Goal: Contribute content: Contribute content

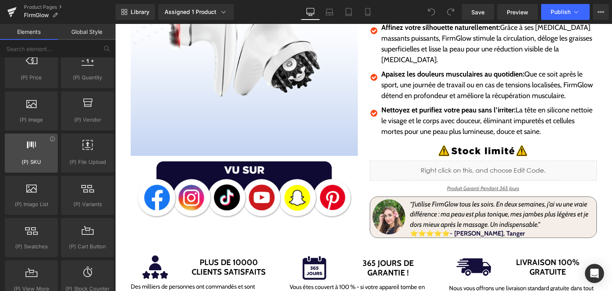
scroll to position [836, 0]
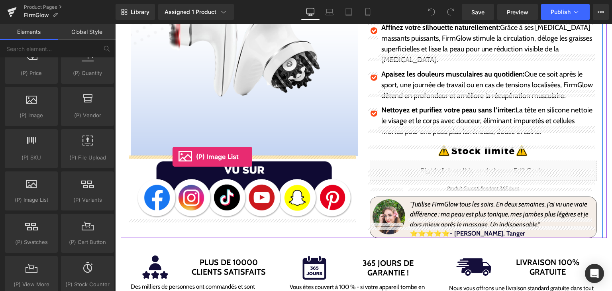
drag, startPoint x: 145, startPoint y: 216, endPoint x: 172, endPoint y: 157, distance: 65.6
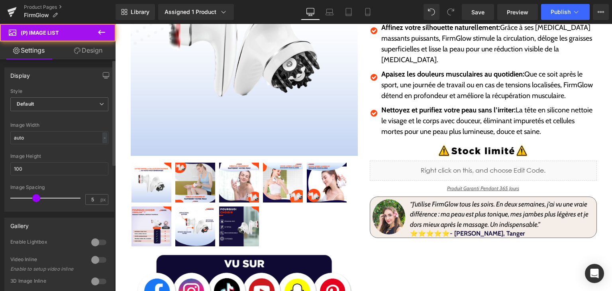
drag, startPoint x: 0, startPoint y: 79, endPoint x: 10, endPoint y: 84, distance: 11.2
click at [10, 84] on div "Display Default Slider Style Default Default Slider 5 Columns 5 4 Columns 4 3 C…" at bounding box center [59, 136] width 119 height 150
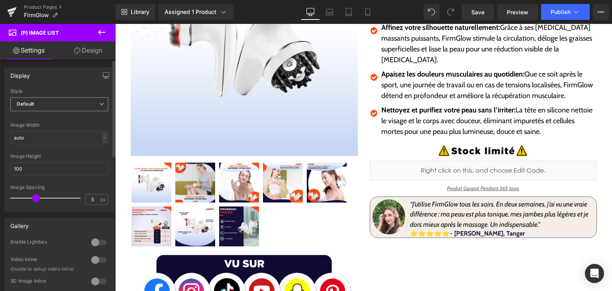
click at [36, 101] on span "Default" at bounding box center [59, 104] width 98 height 14
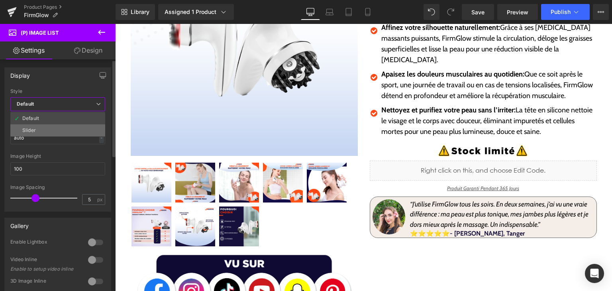
click at [54, 129] on li "Slider" at bounding box center [57, 130] width 95 height 12
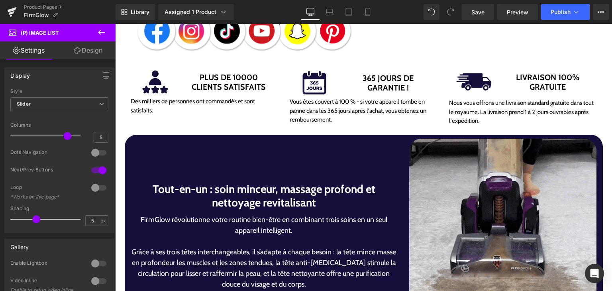
scroll to position [478, 0]
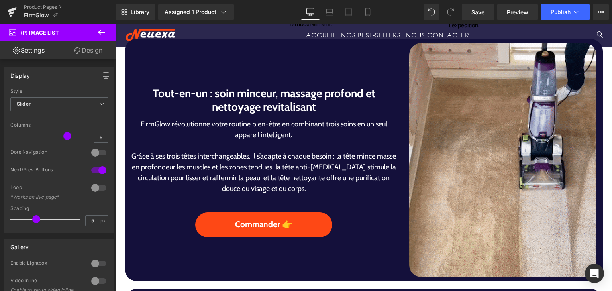
click at [433, 203] on img at bounding box center [502, 160] width 187 height 234
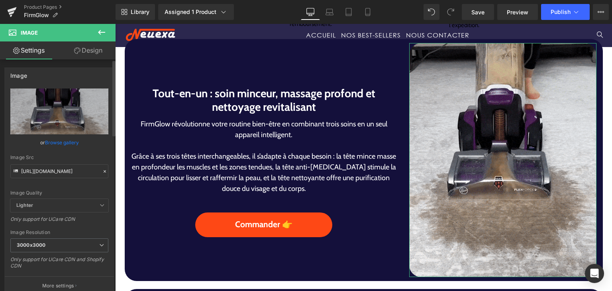
click at [53, 141] on link "Browse gallery" at bounding box center [62, 142] width 34 height 14
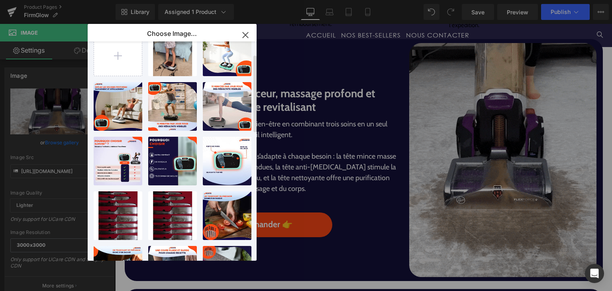
scroll to position [0, 0]
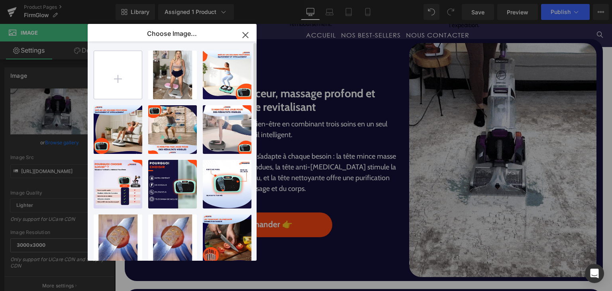
click at [102, 73] on input "file" at bounding box center [118, 75] width 48 height 48
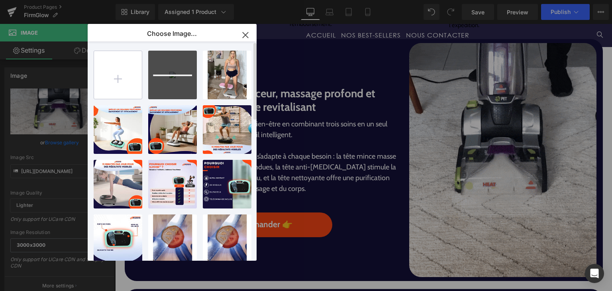
click at [123, 77] on input "file" at bounding box center [118, 75] width 48 height 48
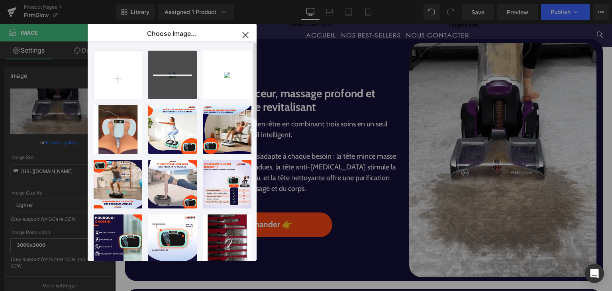
click at [123, 84] on input "file" at bounding box center [118, 75] width 48 height 48
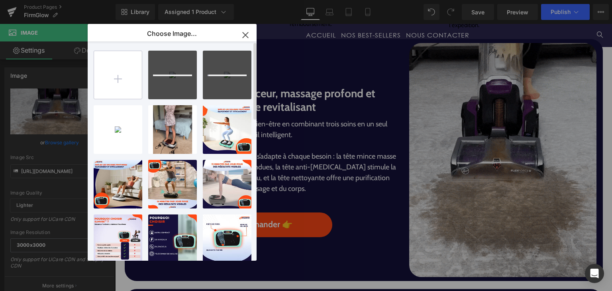
click at [122, 73] on input "file" at bounding box center [118, 75] width 48 height 48
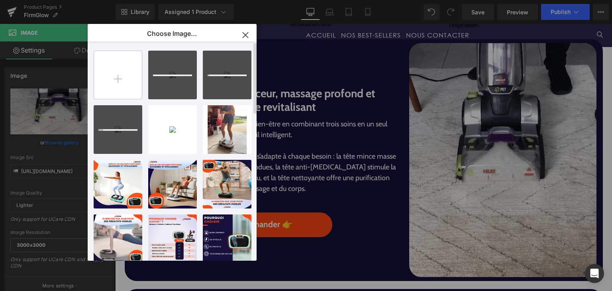
click at [121, 91] on input "file" at bounding box center [118, 75] width 48 height 48
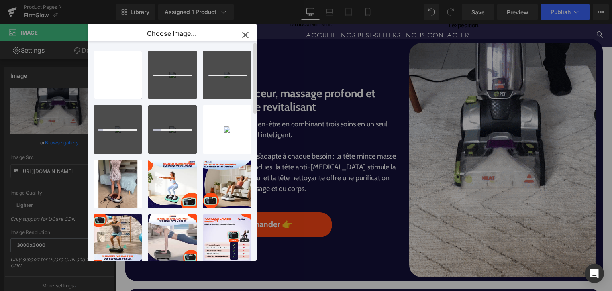
click at [123, 74] on input "file" at bounding box center [118, 75] width 48 height 48
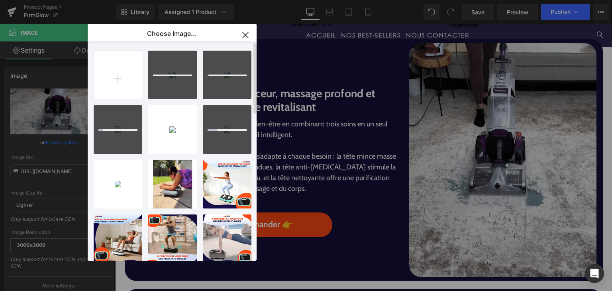
click at [121, 78] on input "file" at bounding box center [118, 75] width 48 height 48
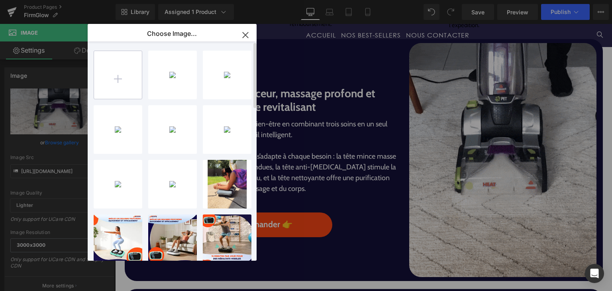
click at [114, 84] on input "file" at bounding box center [118, 75] width 48 height 48
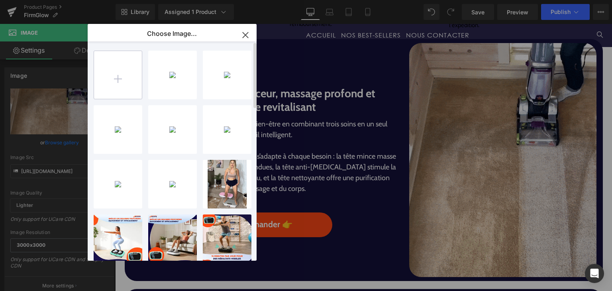
type input "C:\fakepath\FirmGlow.gif"
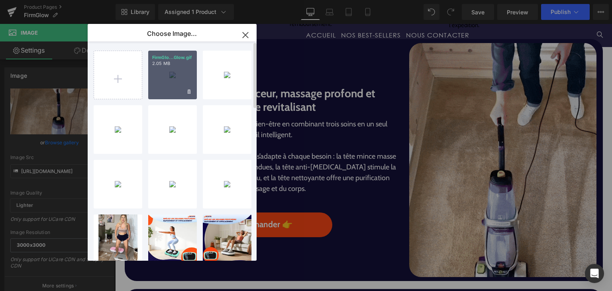
drag, startPoint x: 165, startPoint y: 78, endPoint x: 50, endPoint y: 54, distance: 117.6
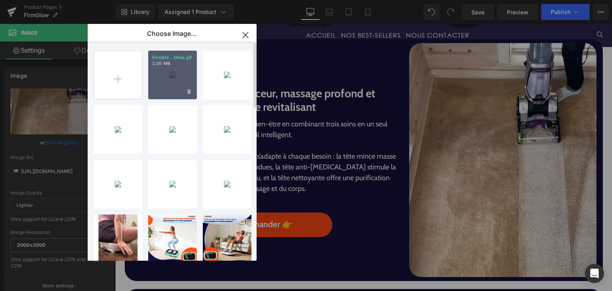
click at [165, 78] on div "FirmGlo...Glow.gif 2.05 MB" at bounding box center [172, 75] width 49 height 49
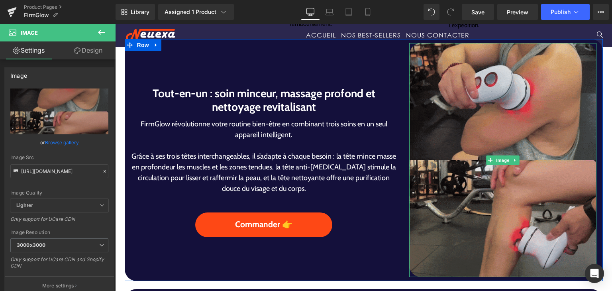
click at [499, 205] on img at bounding box center [502, 160] width 187 height 234
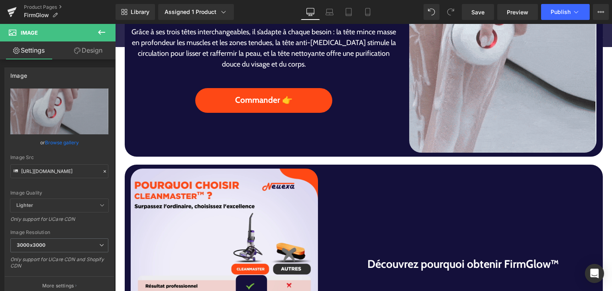
scroll to position [717, 0]
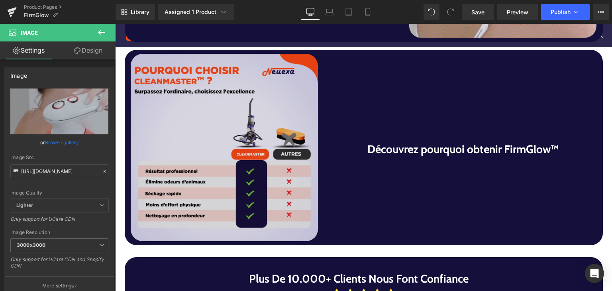
click at [219, 205] on img at bounding box center [224, 147] width 187 height 187
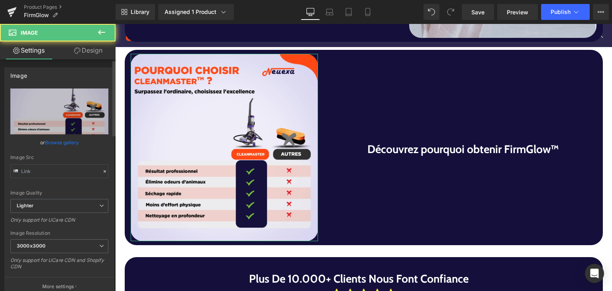
click at [65, 140] on link "Browse gallery" at bounding box center [62, 142] width 34 height 14
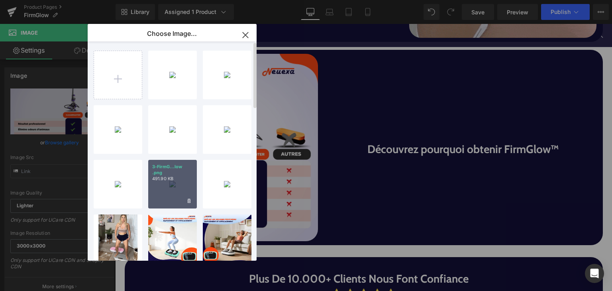
drag, startPoint x: 168, startPoint y: 186, endPoint x: 54, endPoint y: 162, distance: 116.3
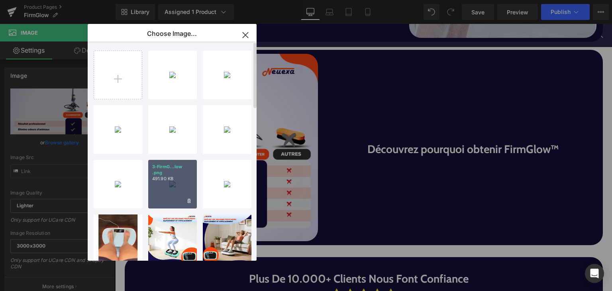
click at [168, 186] on div "3-FirmG...low .png 491.90 KB" at bounding box center [172, 184] width 49 height 49
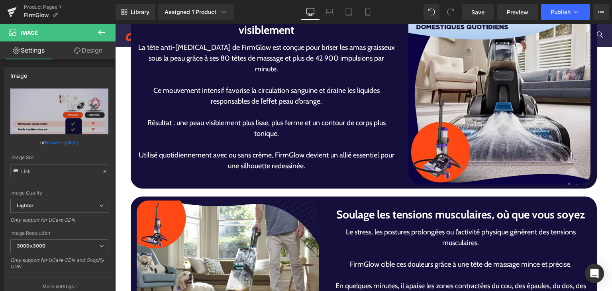
scroll to position [1513, 0]
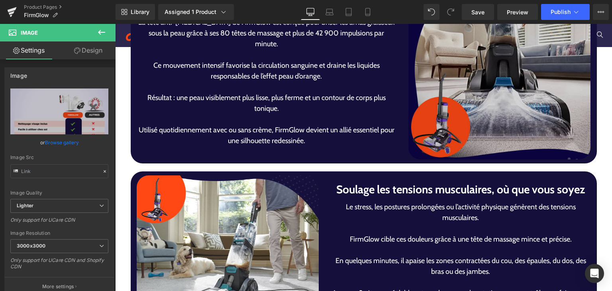
click at [467, 134] on img at bounding box center [499, 68] width 182 height 182
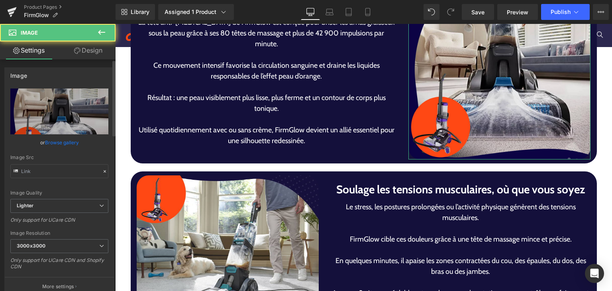
click at [70, 143] on link "Browse gallery" at bounding box center [62, 142] width 34 height 14
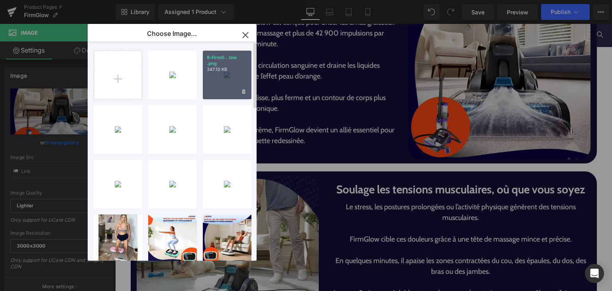
drag, startPoint x: 210, startPoint y: 77, endPoint x: 97, endPoint y: 53, distance: 116.0
click at [210, 77] on div "8-FirmG...low .png 347.10 KB" at bounding box center [227, 75] width 49 height 49
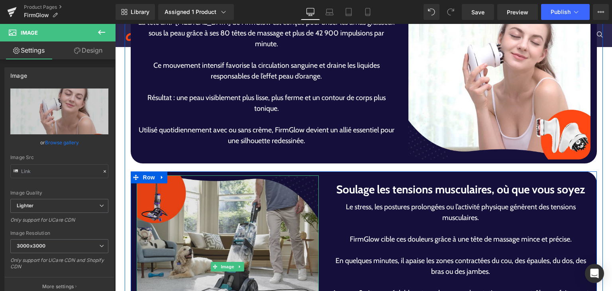
click at [223, 220] on img at bounding box center [228, 266] width 182 height 182
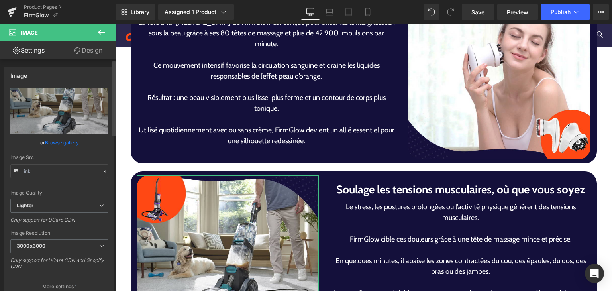
click at [55, 143] on link "Browse gallery" at bounding box center [62, 142] width 34 height 14
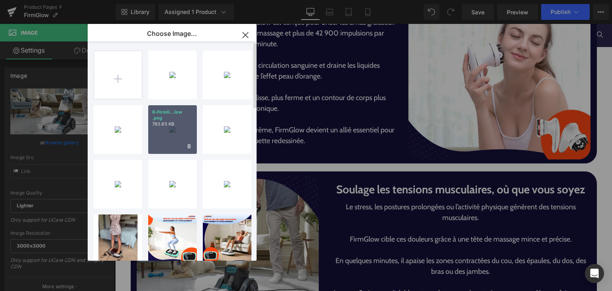
click at [168, 129] on div "6-FirmG...low .png 783.85 KB" at bounding box center [172, 129] width 49 height 49
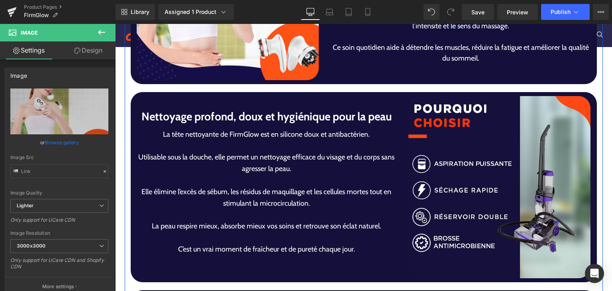
scroll to position [1912, 0]
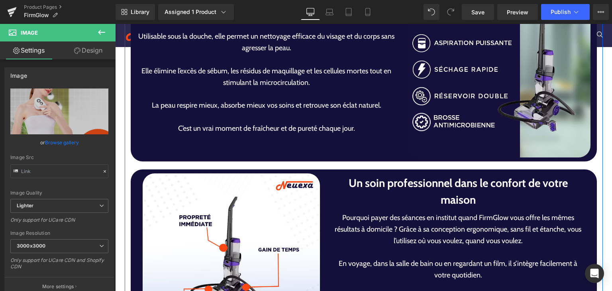
click at [517, 139] on img at bounding box center [499, 66] width 182 height 182
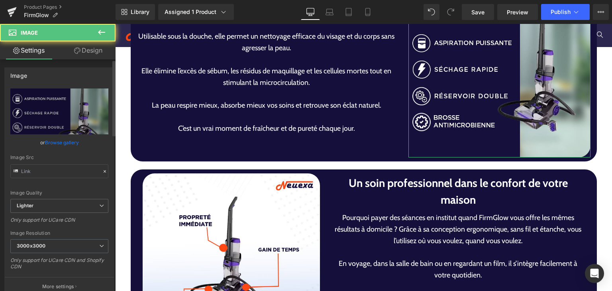
click at [65, 145] on link "Browse gallery" at bounding box center [62, 142] width 34 height 14
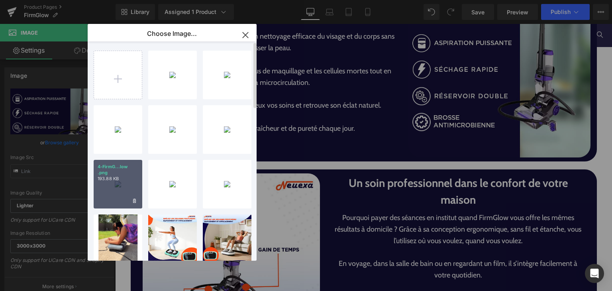
click at [110, 178] on p "193.88 KB" at bounding box center [118, 179] width 41 height 6
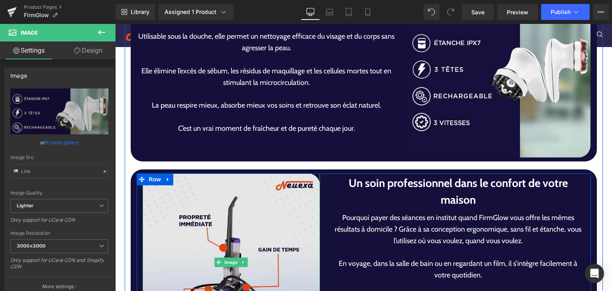
click at [258, 241] on img at bounding box center [231, 261] width 177 height 177
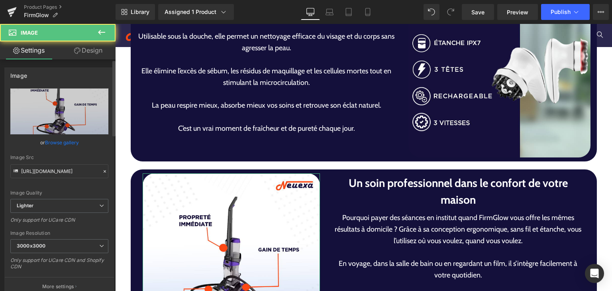
click at [65, 146] on link "Browse gallery" at bounding box center [62, 142] width 34 height 14
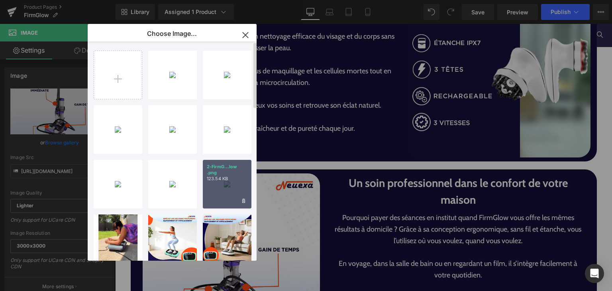
drag, startPoint x: 215, startPoint y: 189, endPoint x: 100, endPoint y: 164, distance: 117.4
click at [215, 189] on div "2-FirmG...low .png 123.54 KB" at bounding box center [227, 184] width 49 height 49
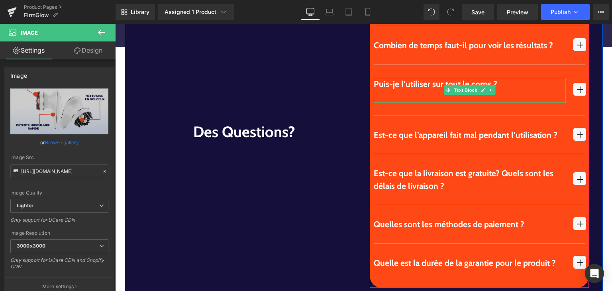
scroll to position [2429, 0]
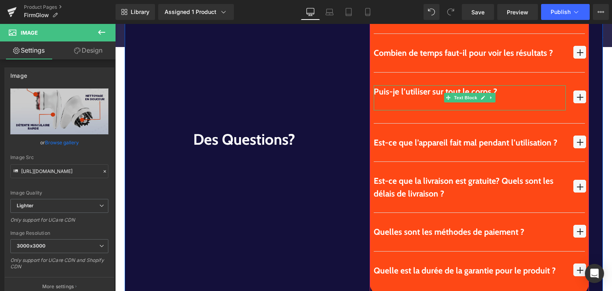
click at [331, 94] on div "des questions? Heading Row" at bounding box center [244, 139] width 239 height 312
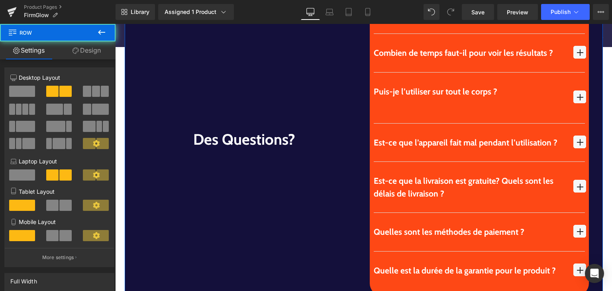
click at [115, 24] on div at bounding box center [115, 24] width 0 height 0
click at [416, 116] on div "Puis-je l’utiliser sur tout le corps ? Text Block" at bounding box center [479, 97] width 211 height 51
drag, startPoint x: 416, startPoint y: 116, endPoint x: 397, endPoint y: 115, distance: 18.8
click at [416, 116] on div "Puis-je l’utiliser sur tout le corps ? Text Block" at bounding box center [479, 97] width 211 height 51
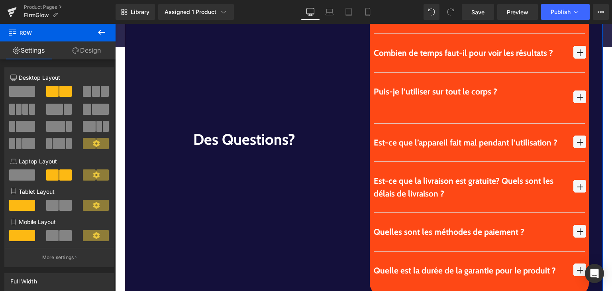
click at [397, 120] on div "Puis-je l’utiliser sur tout le corps ? Text Block" at bounding box center [479, 97] width 211 height 51
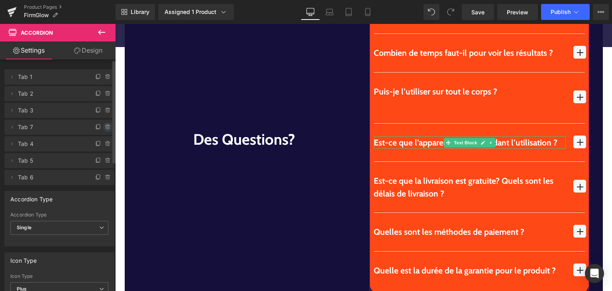
click at [105, 130] on icon at bounding box center [108, 127] width 6 height 6
click at [100, 128] on button "Delete" at bounding box center [99, 127] width 25 height 10
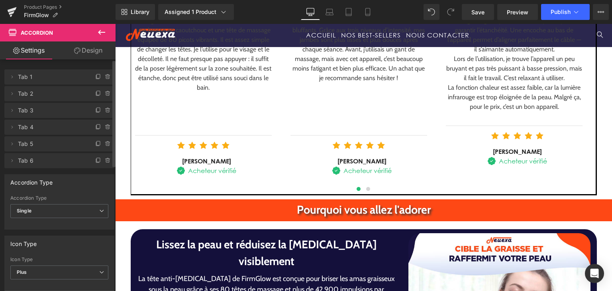
scroll to position [1255, 0]
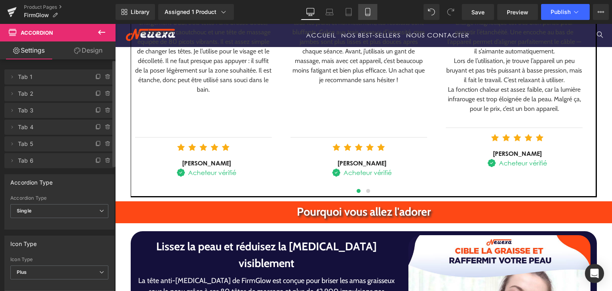
click at [366, 18] on link "Mobile" at bounding box center [367, 12] width 19 height 16
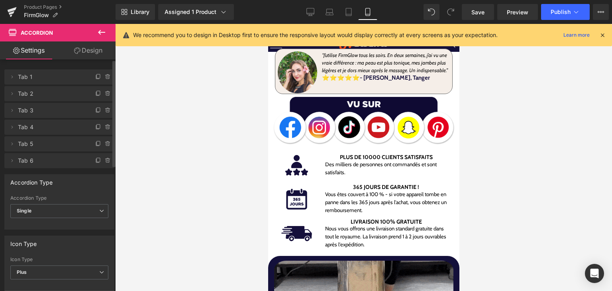
scroll to position [718, 0]
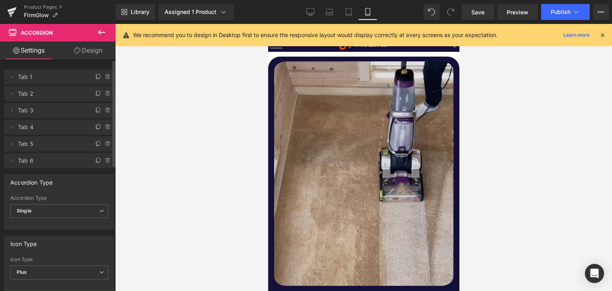
click at [363, 168] on img at bounding box center [363, 174] width 179 height 230
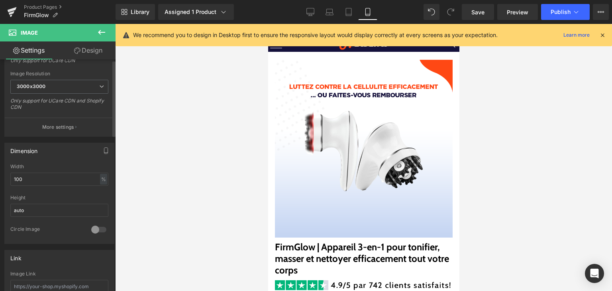
scroll to position [159, 0]
click at [94, 32] on button at bounding box center [102, 33] width 28 height 18
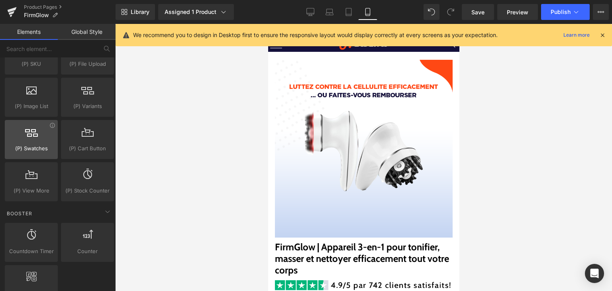
scroll to position [916, 0]
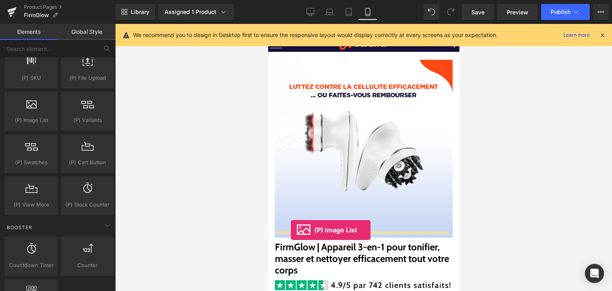
drag, startPoint x: 306, startPoint y: 131, endPoint x: 290, endPoint y: 230, distance: 100.4
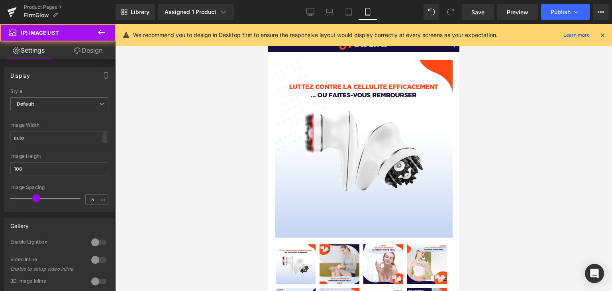
scroll to position [80, 0]
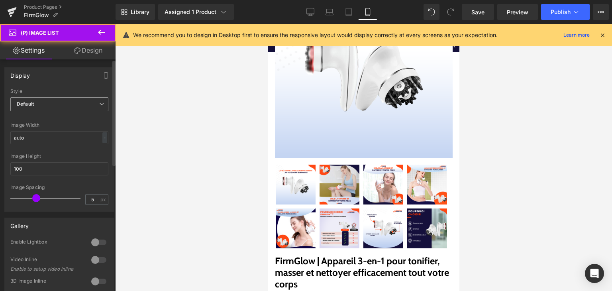
click at [78, 99] on span "Default" at bounding box center [59, 104] width 98 height 14
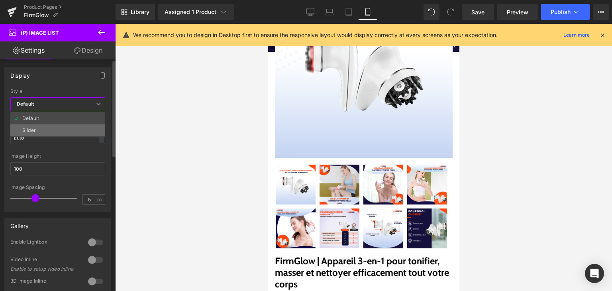
click at [74, 128] on li "Slider" at bounding box center [57, 130] width 95 height 12
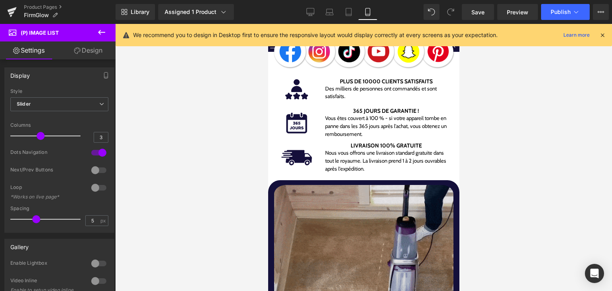
scroll to position [696, 0]
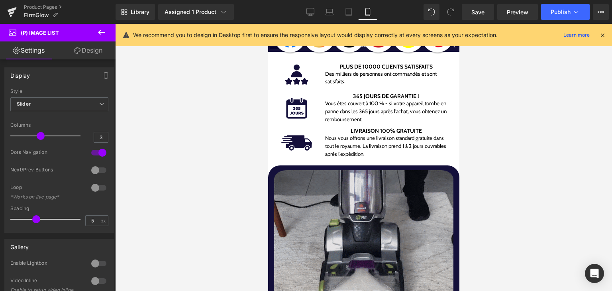
click at [387, 188] on img at bounding box center [363, 282] width 179 height 230
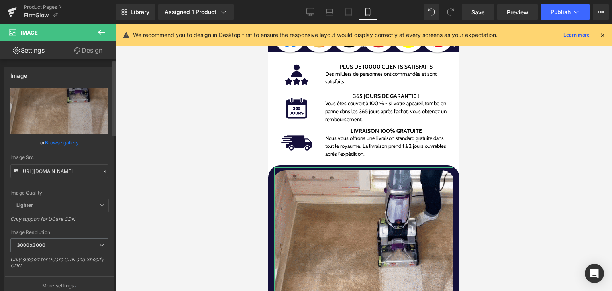
click at [61, 145] on link "Browse gallery" at bounding box center [62, 142] width 34 height 14
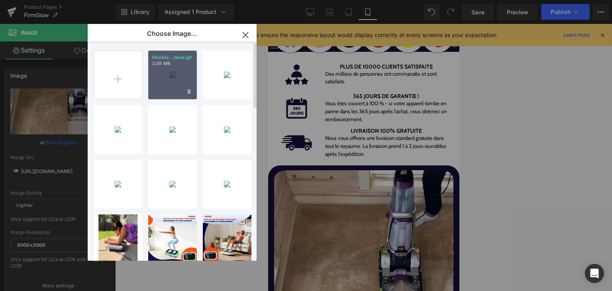
click at [160, 78] on div "FirmGlo...Glow.gif 2.05 MB" at bounding box center [172, 75] width 49 height 49
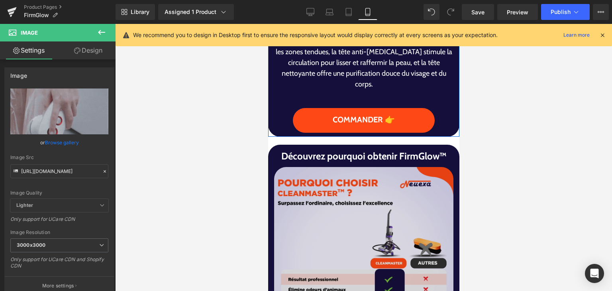
scroll to position [1134, 0]
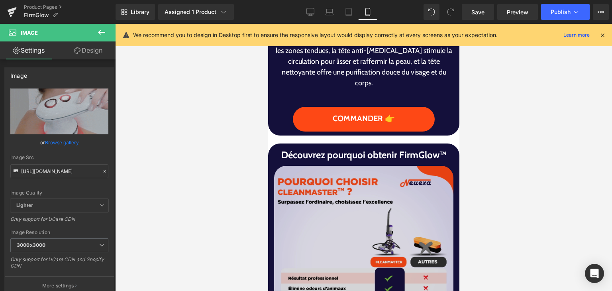
click at [359, 198] on img at bounding box center [363, 255] width 179 height 179
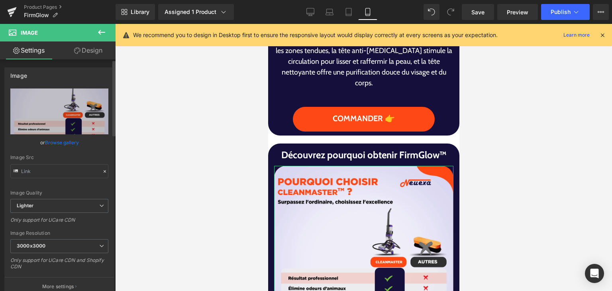
click at [69, 144] on link "Browse gallery" at bounding box center [62, 142] width 34 height 14
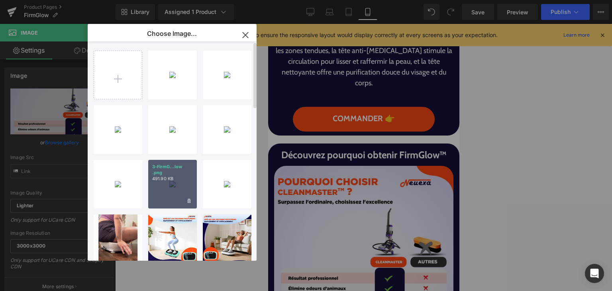
click at [155, 177] on p "491.90 KB" at bounding box center [172, 179] width 41 height 6
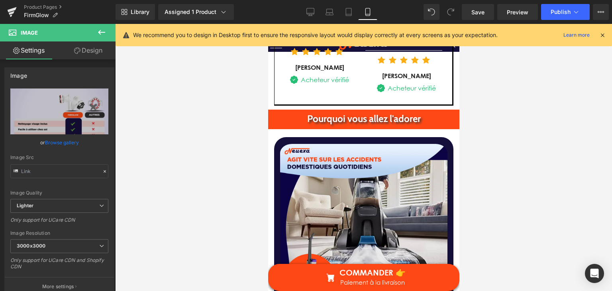
scroll to position [1851, 0]
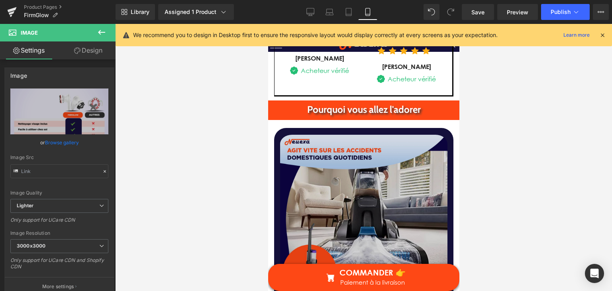
click at [335, 184] on img at bounding box center [363, 218] width 167 height 173
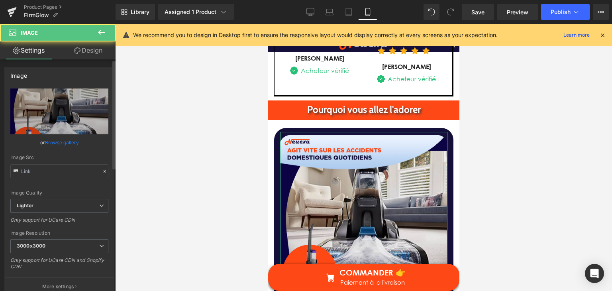
click at [50, 141] on link "Browse gallery" at bounding box center [62, 142] width 34 height 14
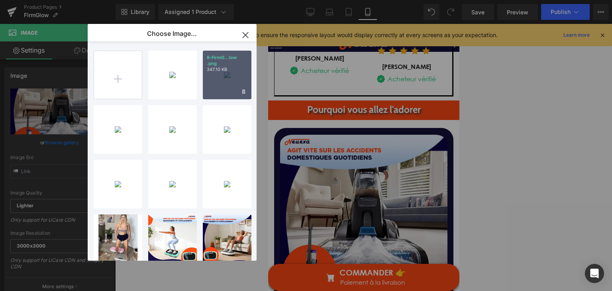
click at [219, 73] on div "8-FirmG...low .png 347.10 KB" at bounding box center [227, 75] width 49 height 49
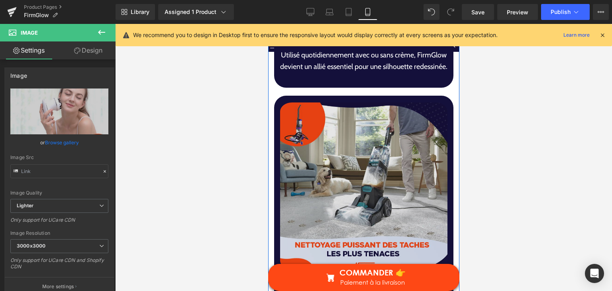
scroll to position [2289, 0]
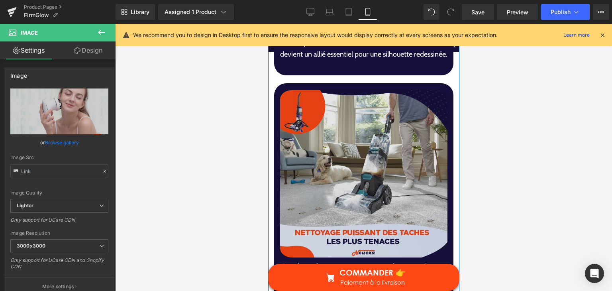
click at [324, 152] on img at bounding box center [363, 173] width 167 height 173
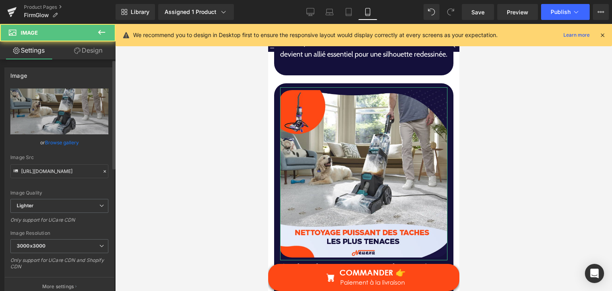
click at [51, 143] on link "Browse gallery" at bounding box center [62, 142] width 34 height 14
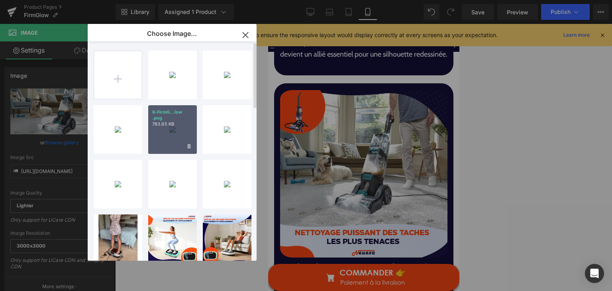
click at [170, 132] on div "6-FirmG...low .png 783.85 KB" at bounding box center [172, 129] width 49 height 49
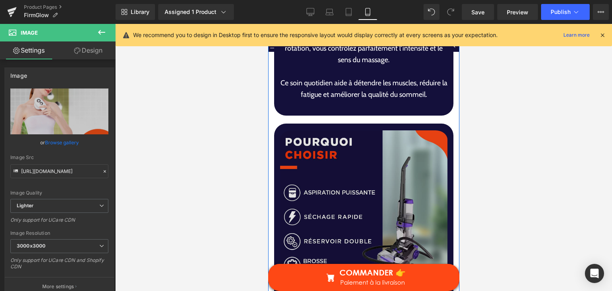
scroll to position [2687, 0]
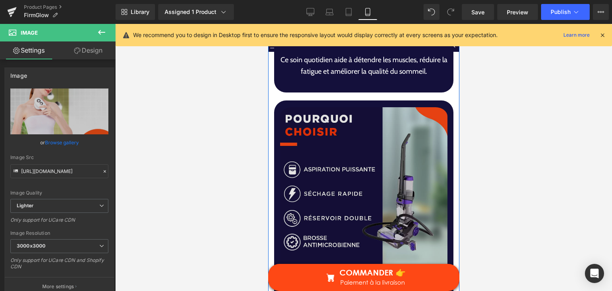
click at [377, 199] on img at bounding box center [363, 190] width 167 height 173
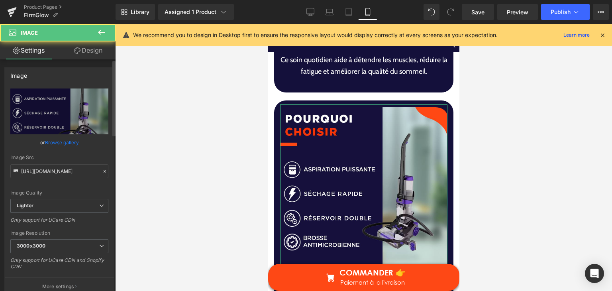
click at [61, 144] on link "Browse gallery" at bounding box center [62, 142] width 34 height 14
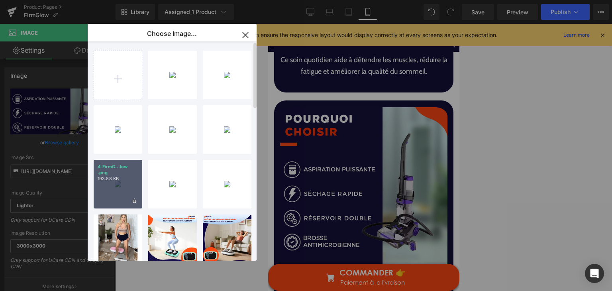
click at [123, 182] on div "4-FirmG...low .png 193.88 KB" at bounding box center [118, 184] width 49 height 49
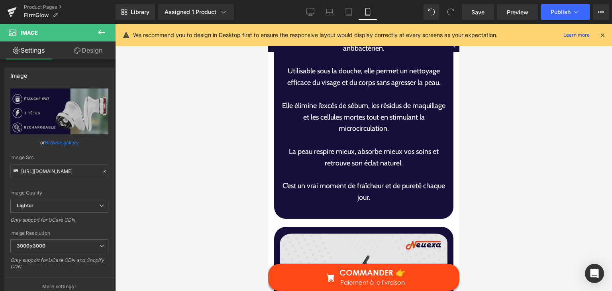
scroll to position [3006, 0]
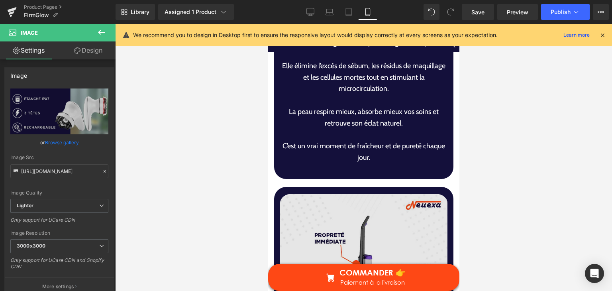
click at [357, 194] on img at bounding box center [363, 277] width 167 height 173
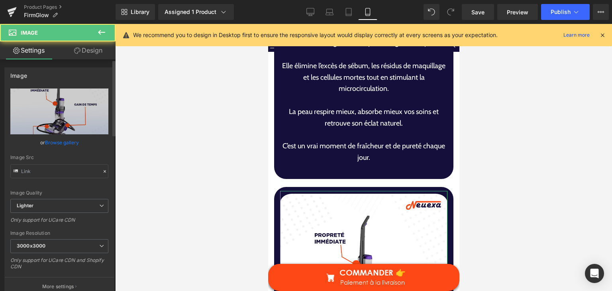
click at [59, 145] on link "Browse gallery" at bounding box center [62, 142] width 34 height 14
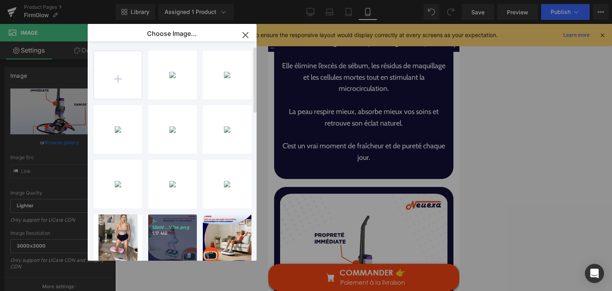
scroll to position [40, 0]
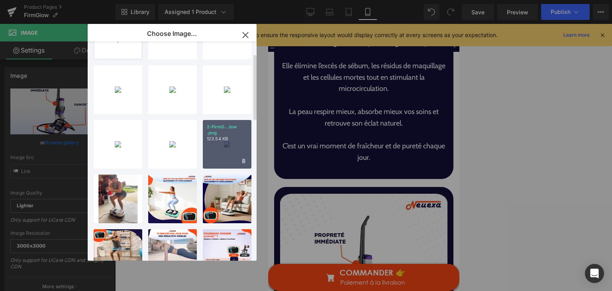
click at [203, 153] on div "2-FirmG...low .png 123.54 KB" at bounding box center [227, 144] width 49 height 49
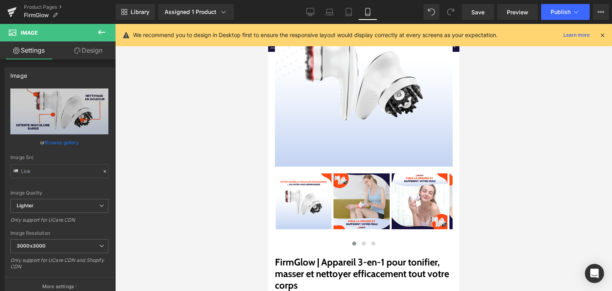
scroll to position [55, 0]
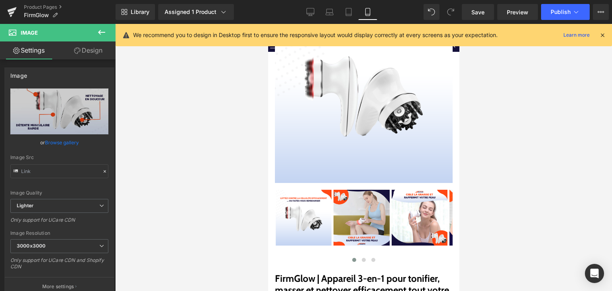
drag, startPoint x: 453, startPoint y: 206, endPoint x: 745, endPoint y: 70, distance: 321.4
click at [479, 8] on span "Save" at bounding box center [477, 12] width 13 height 8
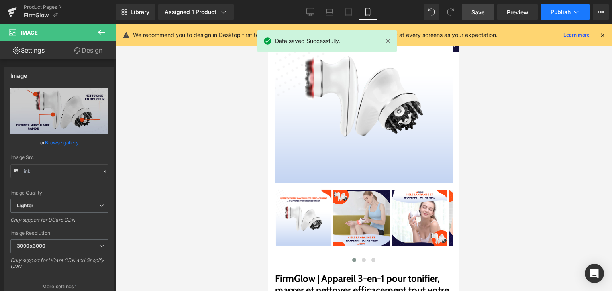
click at [559, 18] on button "Publish" at bounding box center [565, 12] width 49 height 16
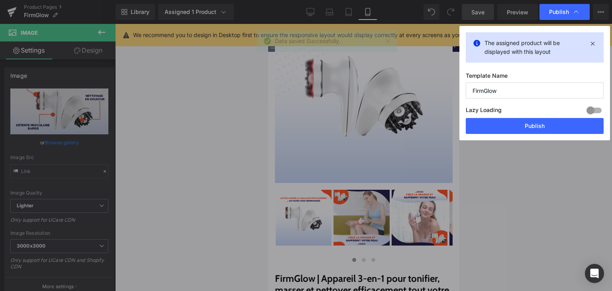
click at [534, 124] on button "Publish" at bounding box center [535, 126] width 138 height 16
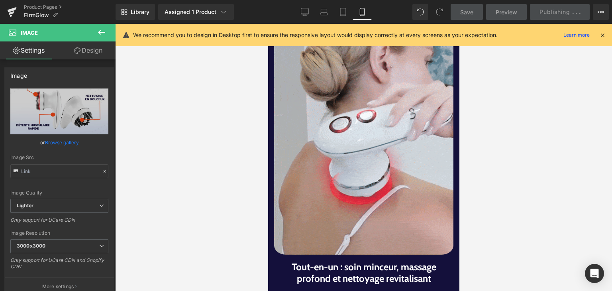
scroll to position [836, 0]
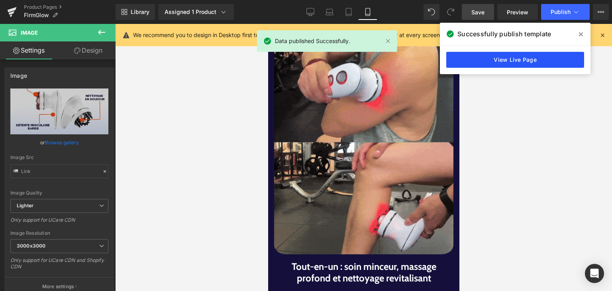
click at [474, 62] on link "View Live Page" at bounding box center [515, 60] width 138 height 16
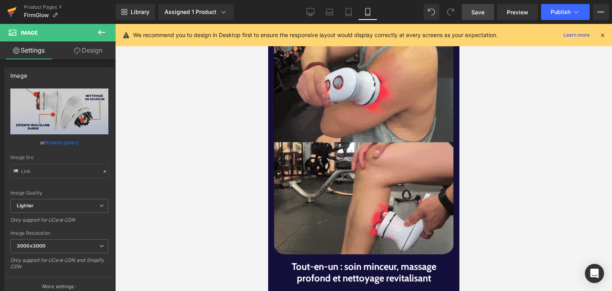
click at [15, 13] on icon at bounding box center [12, 12] width 10 height 20
